Goal: Find specific page/section: Find specific page/section

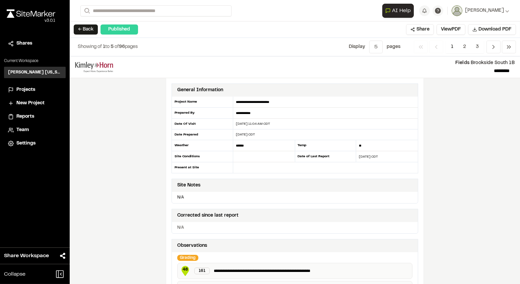
drag, startPoint x: 0, startPoint y: 0, endPoint x: 28, endPoint y: 88, distance: 92.4
click at [28, 88] on span "Projects" at bounding box center [25, 89] width 19 height 7
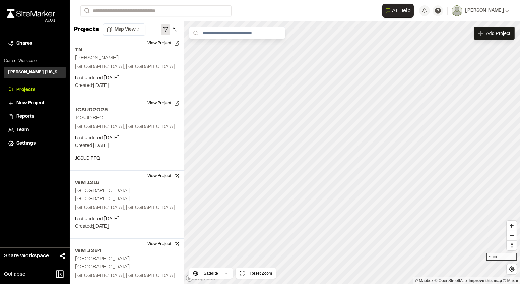
click at [165, 30] on button "button" at bounding box center [165, 29] width 9 height 11
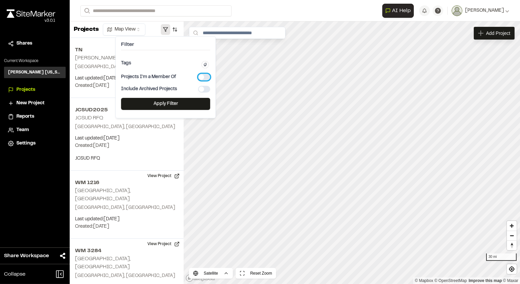
click at [203, 77] on button "button" at bounding box center [204, 77] width 12 height 7
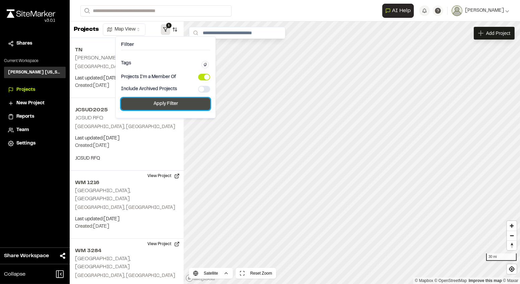
click at [185, 100] on button "Apply Filter" at bounding box center [165, 104] width 89 height 12
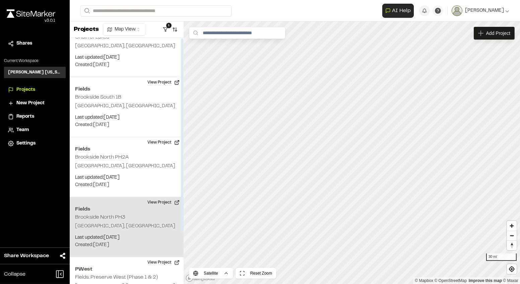
scroll to position [65, 0]
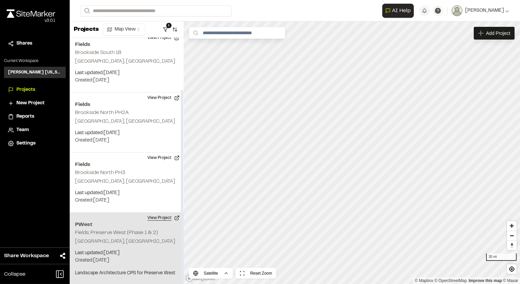
click at [165, 217] on button "View Project" at bounding box center [163, 217] width 40 height 11
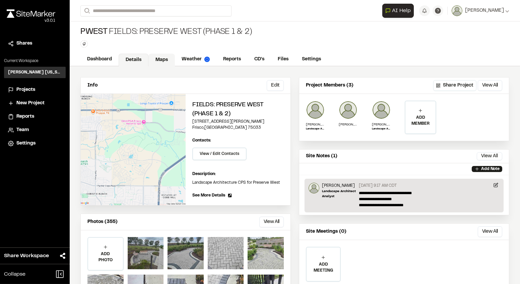
click at [167, 59] on link "Maps" at bounding box center [161, 60] width 26 height 13
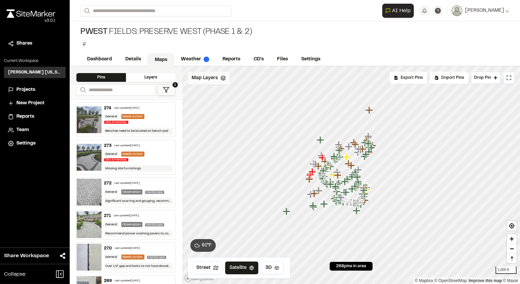
click at [209, 76] on span "Map Layers" at bounding box center [205, 77] width 26 height 7
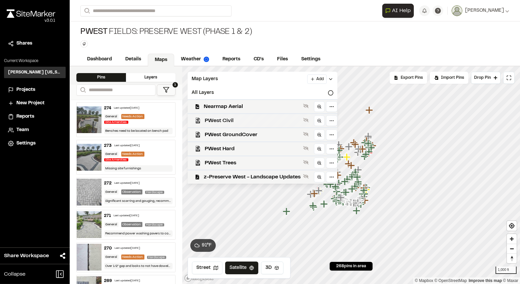
click at [262, 118] on span "PWest Civil" at bounding box center [253, 121] width 96 height 8
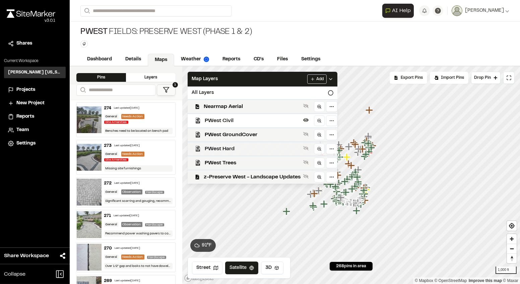
click at [244, 147] on span "PWest Hard" at bounding box center [253, 149] width 96 height 8
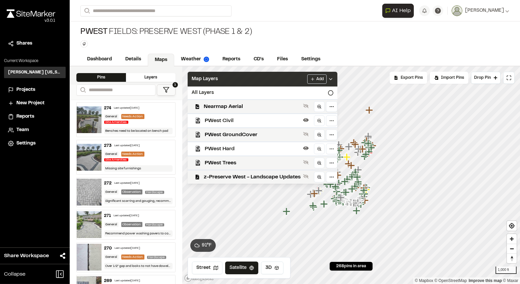
click at [331, 79] on icon at bounding box center [330, 78] width 5 height 5
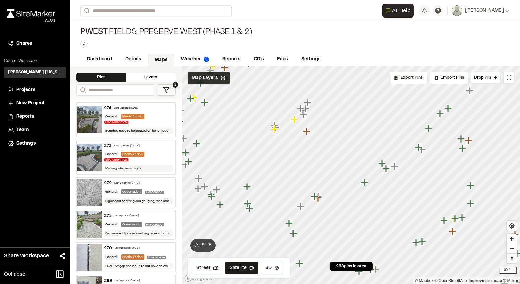
click at [199, 80] on span "Map Layers" at bounding box center [205, 77] width 26 height 7
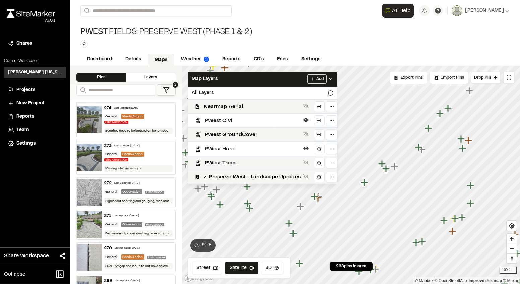
click at [289, 146] on span "PWest Hard" at bounding box center [253, 149] width 96 height 8
click at [306, 119] on icon at bounding box center [305, 119] width 5 height 5
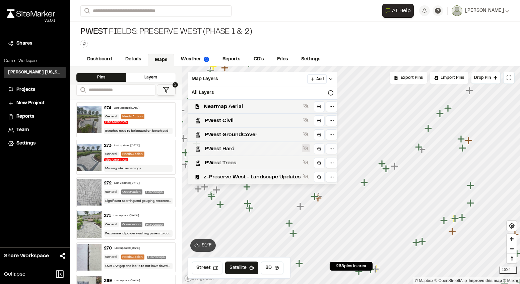
click at [307, 148] on icon at bounding box center [305, 148] width 5 height 4
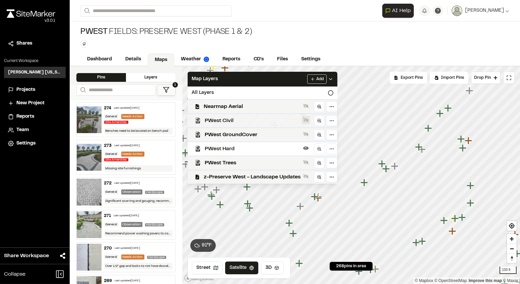
click at [306, 120] on icon at bounding box center [305, 119] width 5 height 5
click at [307, 147] on icon at bounding box center [305, 147] width 5 height 5
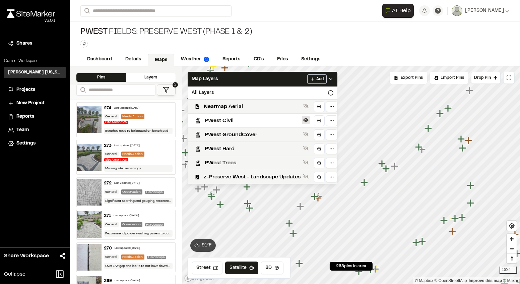
click at [307, 118] on icon at bounding box center [305, 119] width 5 height 5
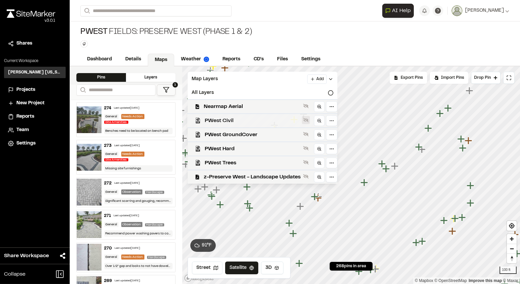
click at [308, 120] on icon at bounding box center [305, 120] width 5 height 4
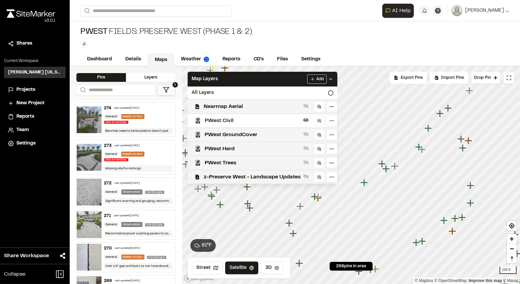
click at [333, 77] on icon at bounding box center [330, 78] width 5 height 5
